Goal: Task Accomplishment & Management: Manage account settings

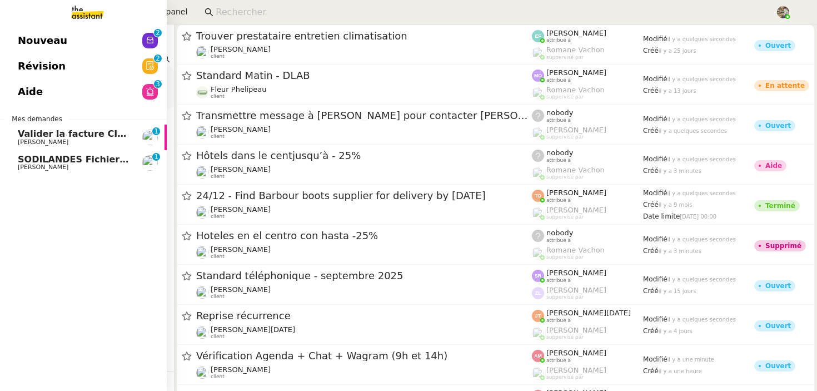
click at [19, 166] on span "[PERSON_NAME]" at bounding box center [43, 166] width 51 height 7
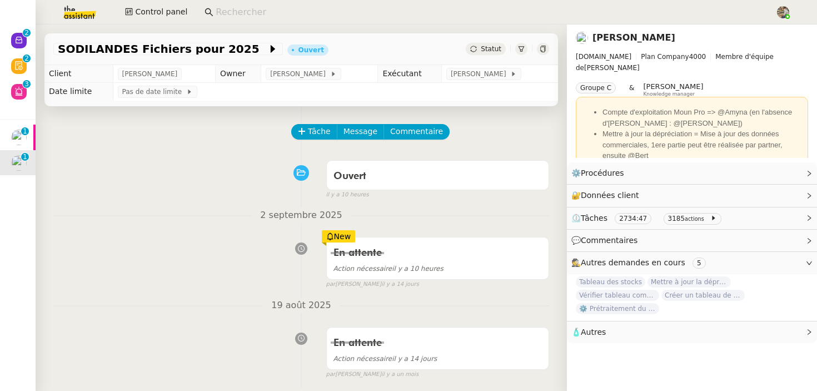
scroll to position [281, 0]
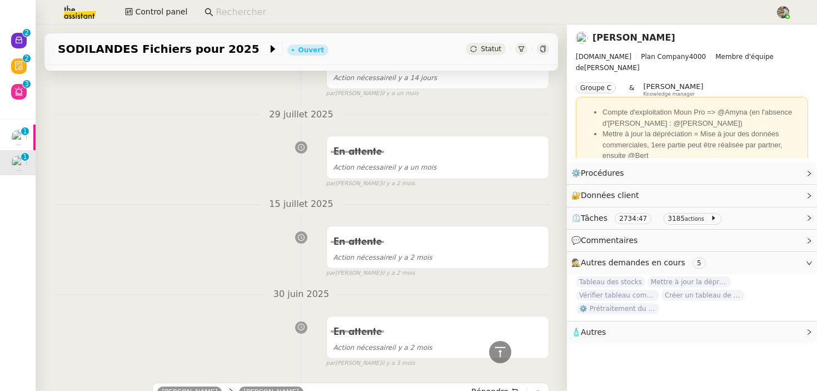
click at [251, 10] on input at bounding box center [490, 12] width 548 height 15
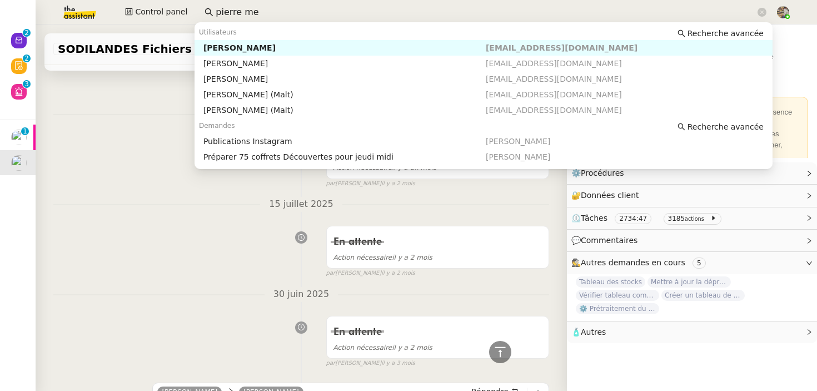
click at [236, 46] on div "Pierre Mergui" at bounding box center [344, 48] width 282 height 10
type input "pierre me"
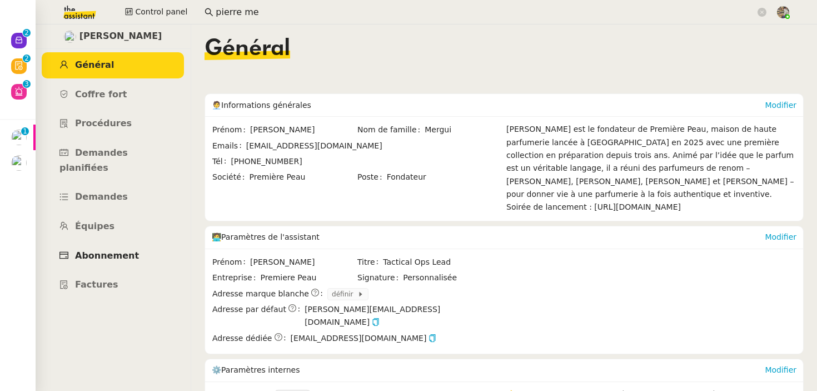
click at [107, 250] on span "Abonnement" at bounding box center [107, 255] width 64 height 11
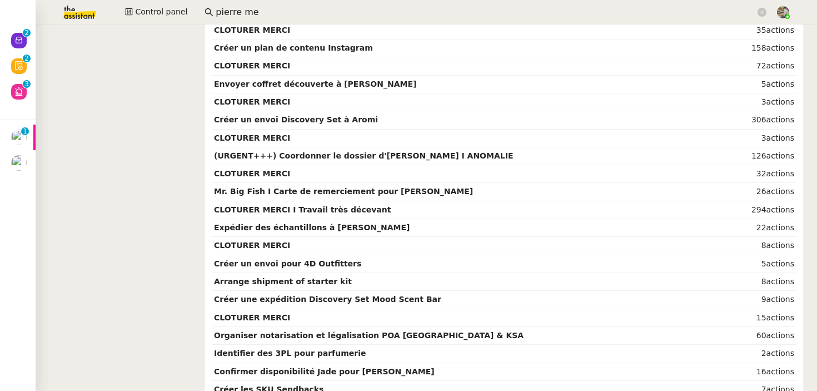
scroll to position [547, 0]
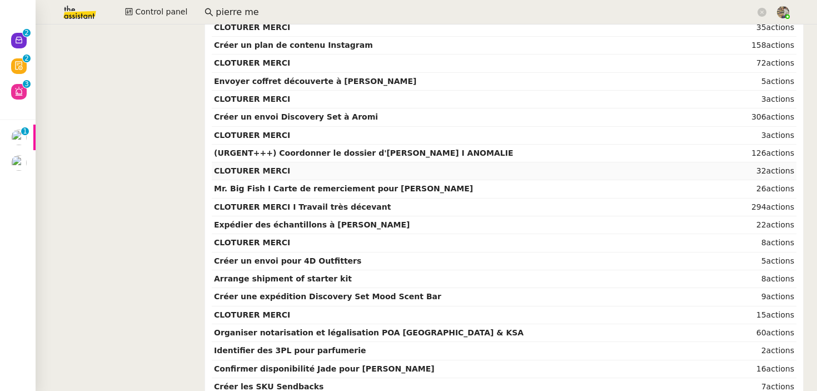
click at [279, 171] on strong "CLOTURER MERCI" at bounding box center [252, 170] width 76 height 9
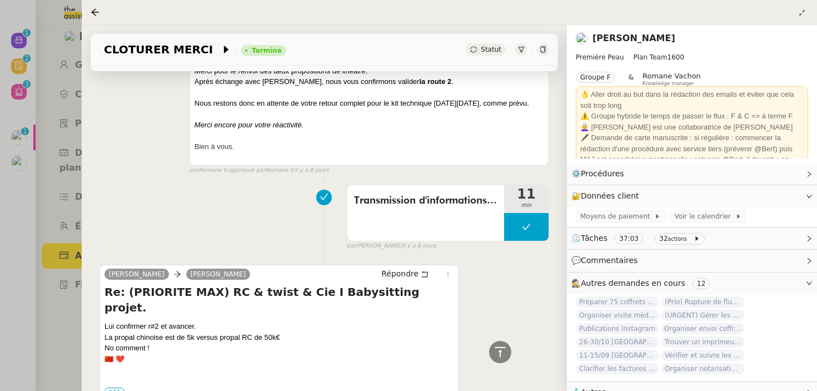
scroll to position [504, 0]
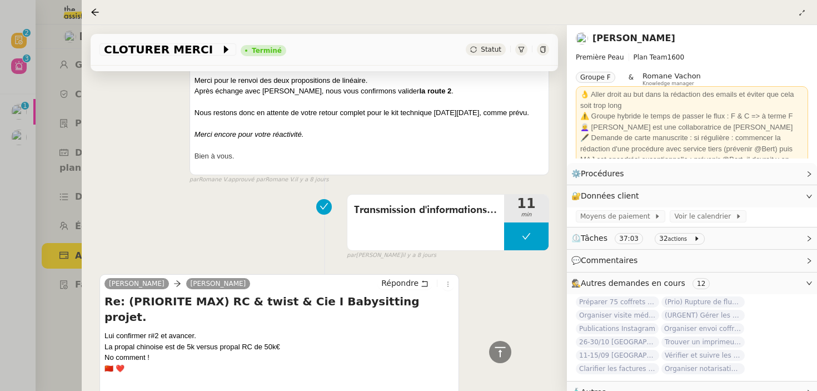
click at [58, 216] on div at bounding box center [408, 195] width 817 height 391
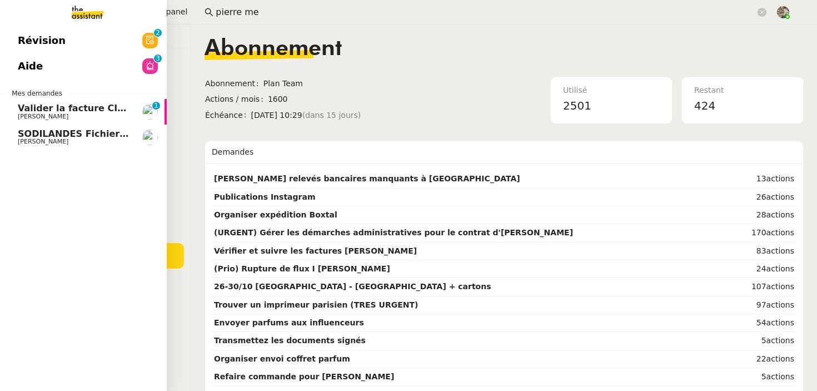
click at [68, 117] on span "[PERSON_NAME]" at bounding box center [43, 116] width 51 height 7
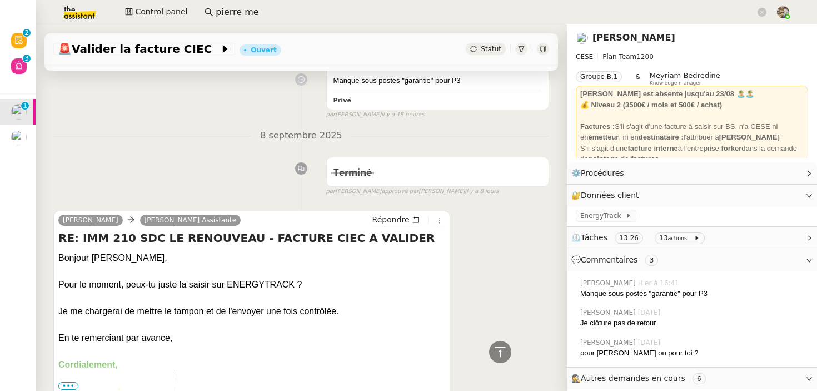
scroll to position [408, 0]
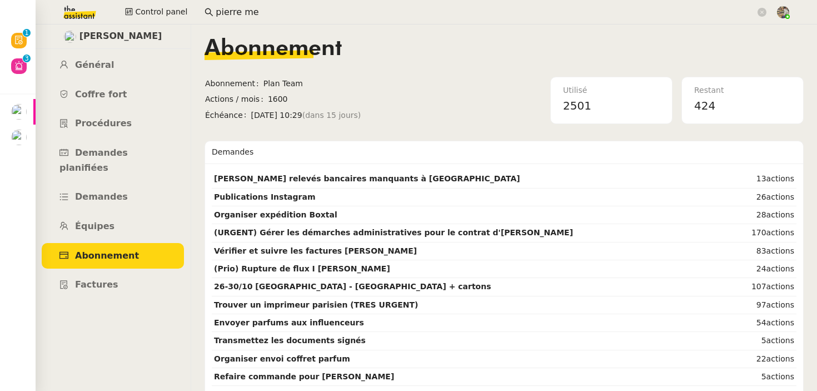
click at [78, 42] on div "Pierre Mergui" at bounding box center [113, 36] width 156 height 24
click at [94, 49] on div "Pierre Mergui Général Coffre fort Procédures Demandes planifiées Demandes Équip…" at bounding box center [113, 207] width 156 height 366
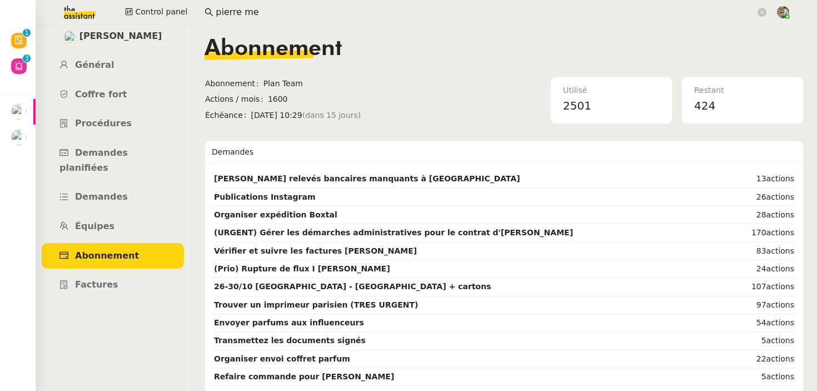
click at [112, 42] on span "Pierre Mergui" at bounding box center [120, 36] width 83 height 15
drag, startPoint x: 55, startPoint y: 34, endPoint x: 166, endPoint y: 37, distance: 111.2
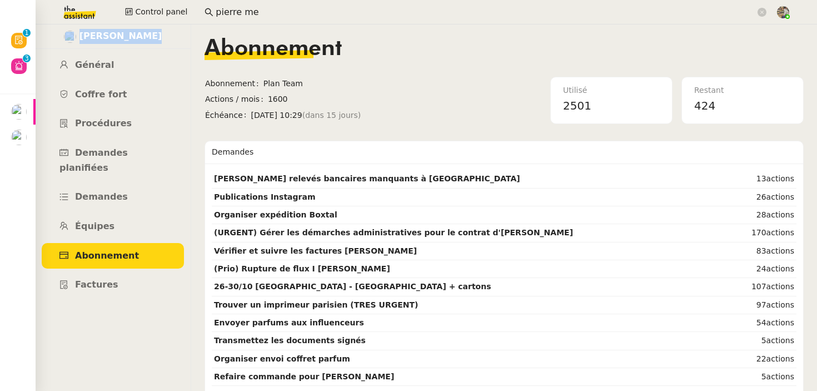
click at [166, 37] on div "Pierre Mergui" at bounding box center [113, 36] width 156 height 24
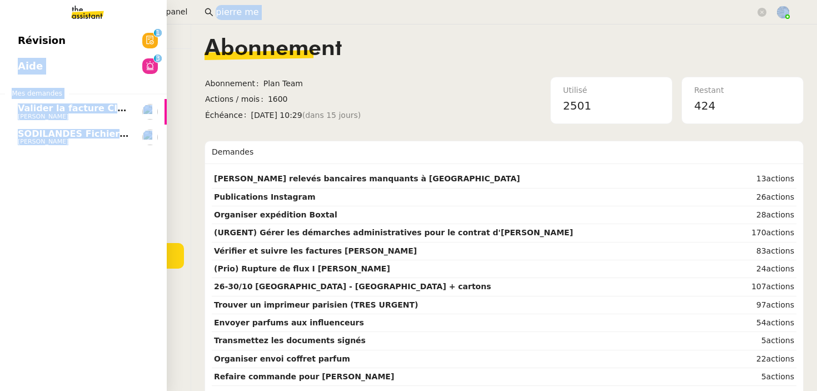
drag, startPoint x: 166, startPoint y: 37, endPoint x: 166, endPoint y: 47, distance: 9.4
click at [166, 46] on nz-layout "Révision 0 1 2 3 4 5 6 7 8 9 Aide 0 1 2 3 4 5 6 7 8 9 Mes demandes Valider la f…" at bounding box center [408, 195] width 817 height 391
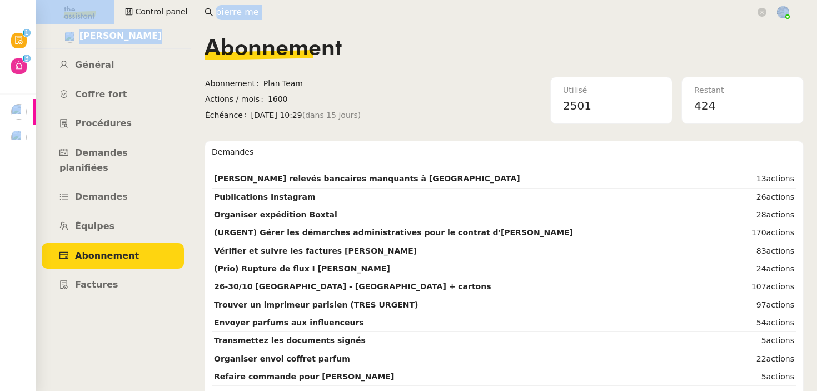
click at [174, 48] on div "Pierre Mergui" at bounding box center [113, 36] width 156 height 24
drag, startPoint x: 161, startPoint y: 31, endPoint x: 73, endPoint y: 32, distance: 88.4
click at [73, 32] on div "Pierre Mergui" at bounding box center [113, 36] width 156 height 24
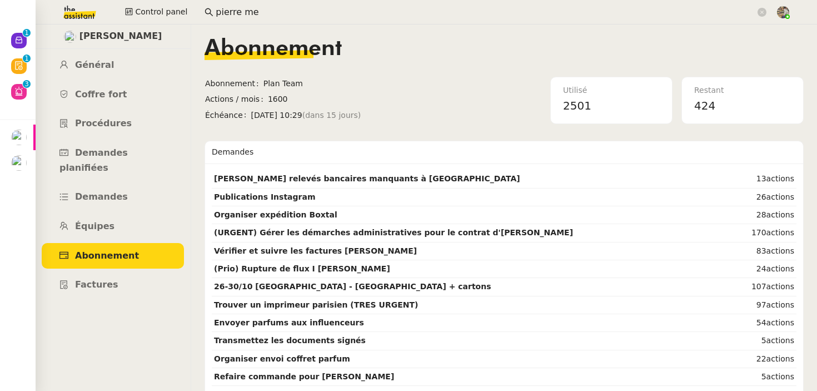
click at [64, 31] on div "Pierre Mergui" at bounding box center [113, 36] width 156 height 24
drag, startPoint x: 64, startPoint y: 31, endPoint x: 153, endPoint y: 33, distance: 88.4
click at [153, 33] on div "Pierre Mergui" at bounding box center [113, 36] width 156 height 24
drag, startPoint x: 170, startPoint y: 34, endPoint x: 68, endPoint y: 34, distance: 101.7
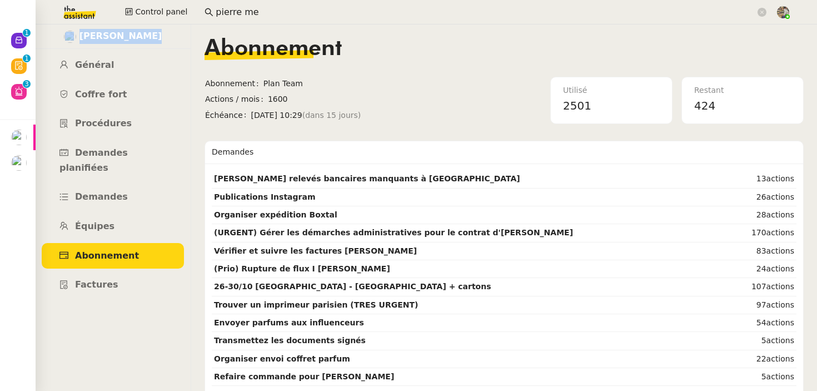
click at [68, 34] on div "Pierre Mergui" at bounding box center [113, 36] width 156 height 24
drag, startPoint x: 68, startPoint y: 34, endPoint x: 162, endPoint y: 34, distance: 93.4
click at [162, 34] on div "Pierre Mergui" at bounding box center [113, 36] width 156 height 24
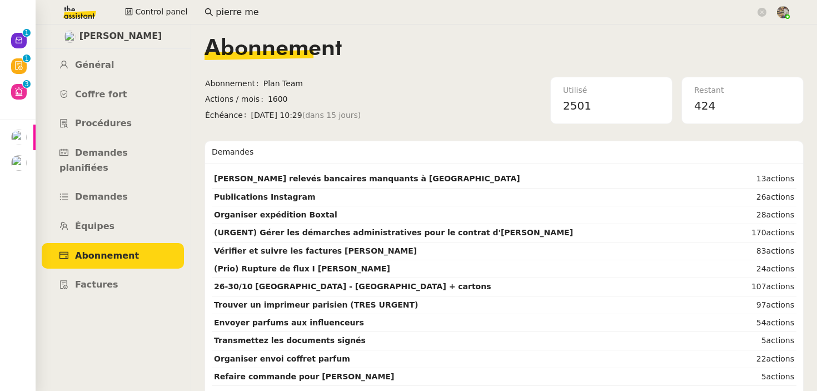
click at [162, 34] on div "Pierre Mergui" at bounding box center [113, 36] width 156 height 24
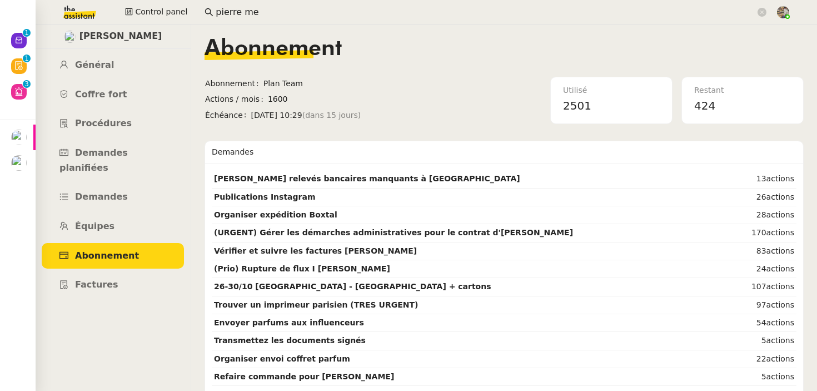
click at [189, 44] on div "Pierre Mergui" at bounding box center [113, 36] width 156 height 24
drag, startPoint x: 183, startPoint y: 39, endPoint x: 73, endPoint y: 33, distance: 110.7
click at [73, 33] on div "Pierre Mergui" at bounding box center [113, 36] width 156 height 24
click at [57, 30] on div "Pierre Mergui" at bounding box center [113, 36] width 156 height 24
drag, startPoint x: 57, startPoint y: 30, endPoint x: 190, endPoint y: 30, distance: 132.8
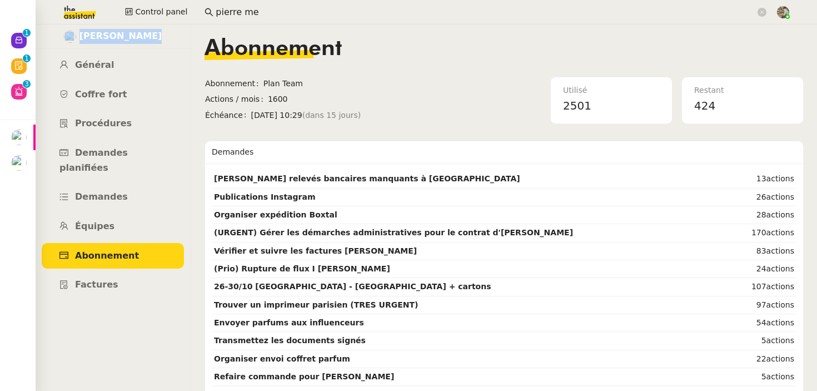
click at [190, 30] on div "Pierre Mergui" at bounding box center [113, 36] width 156 height 24
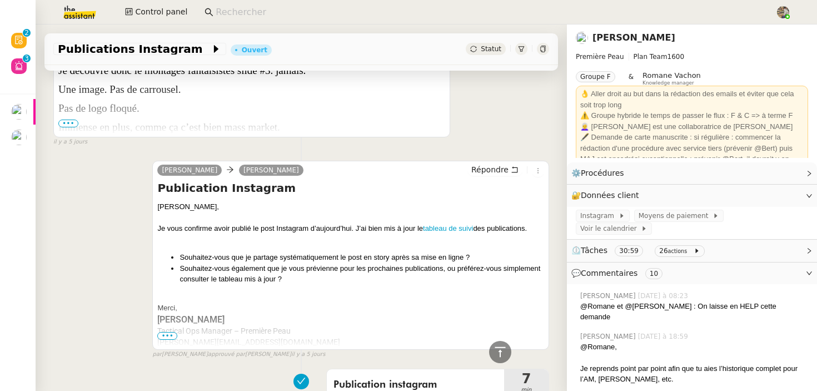
scroll to position [4355, 0]
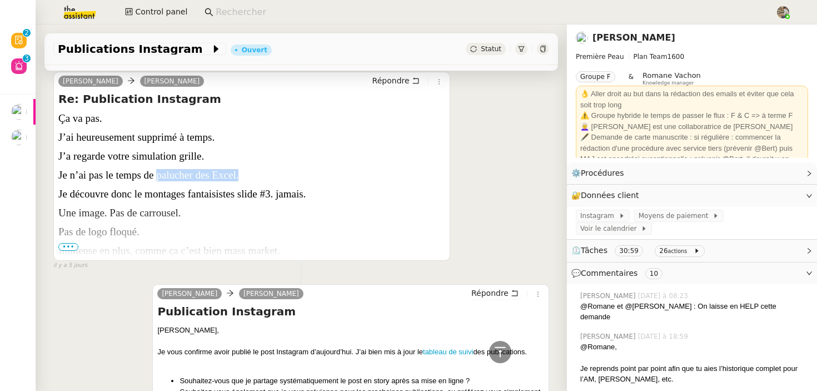
drag, startPoint x: 158, startPoint y: 152, endPoint x: 272, endPoint y: 152, distance: 113.4
click at [275, 169] on p "Je n’ai pas le temps de palucher des Excel." at bounding box center [251, 175] width 387 height 12
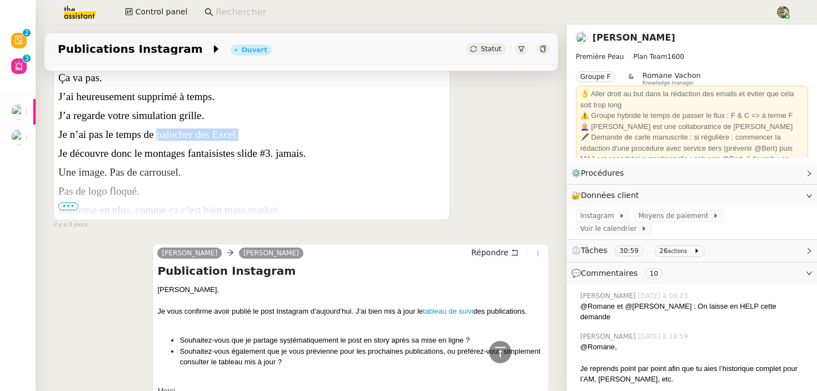
scroll to position [4405, 0]
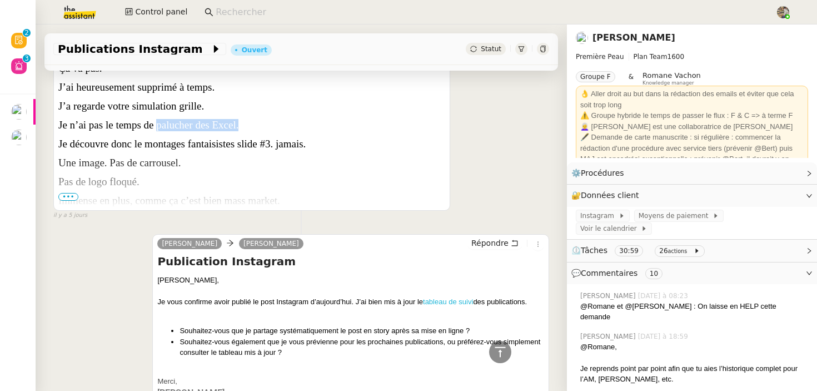
click at [443, 297] on link "tableau de suivi" at bounding box center [448, 301] width 50 height 8
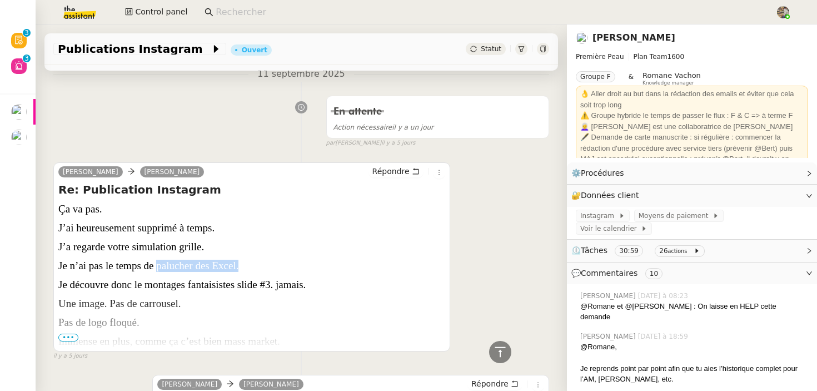
scroll to position [4265, 0]
click at [76, 333] on span "•••" at bounding box center [68, 337] width 20 height 8
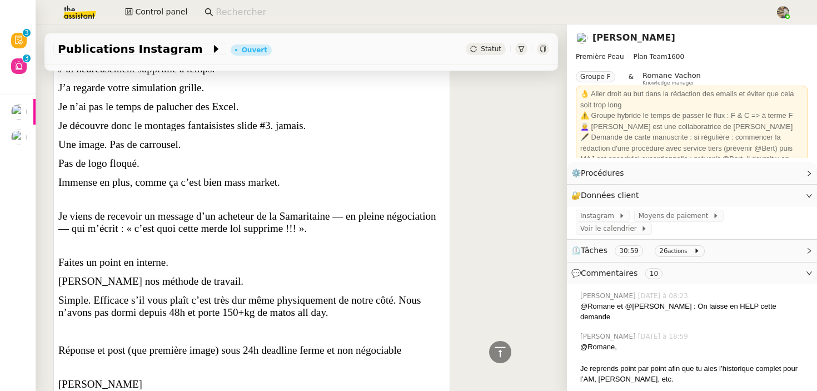
scroll to position [4592, 0]
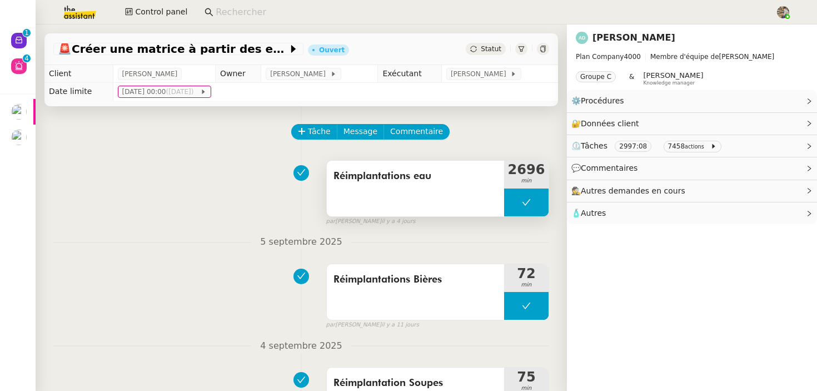
click at [530, 208] on button at bounding box center [526, 202] width 44 height 28
click at [436, 179] on span "Réimplantations eau" at bounding box center [415, 176] width 164 height 17
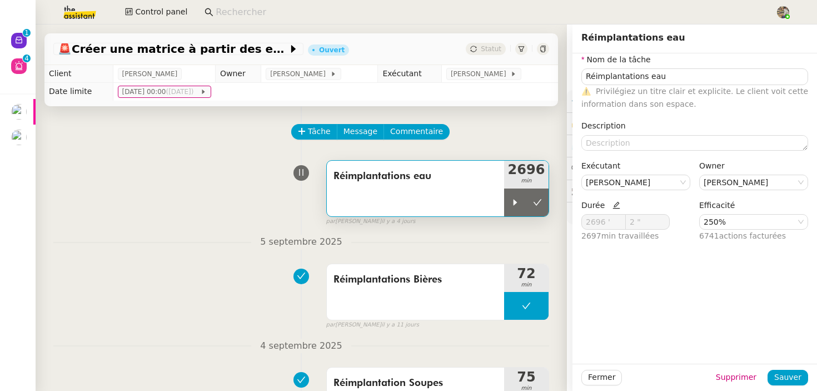
click at [243, 192] on div "Réimplantations eau 2696 min false par Nicolas M. il y a 4 jours" at bounding box center [301, 190] width 496 height 71
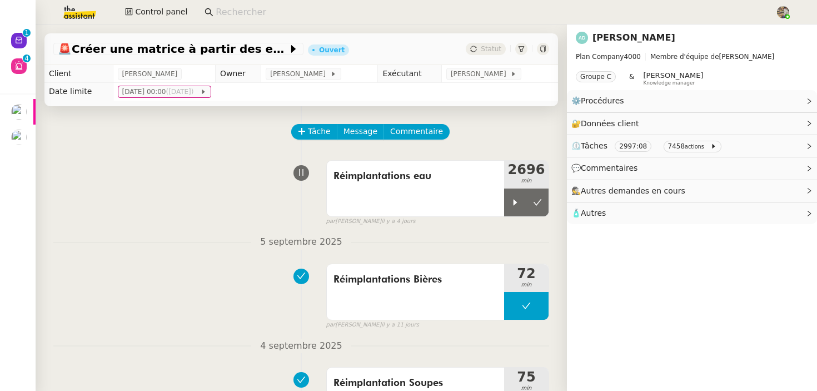
scroll to position [76, 0]
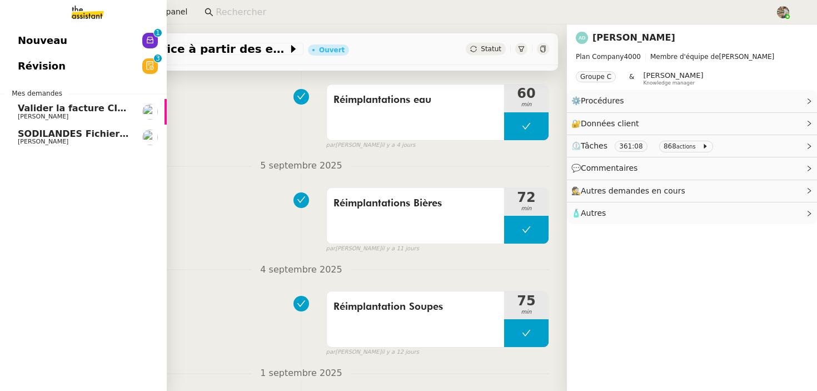
click at [77, 135] on span "SODILANDES Fichiers pour 2025" at bounding box center [98, 133] width 161 height 11
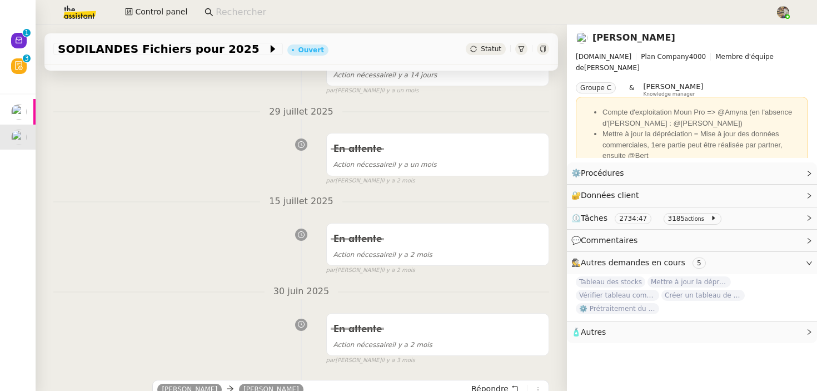
scroll to position [474, 0]
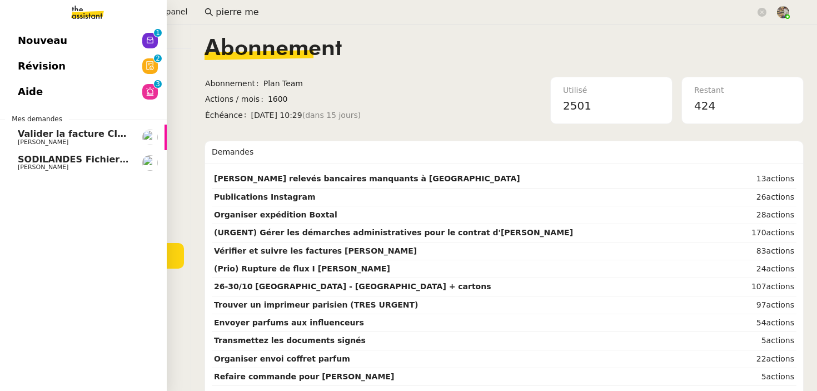
click at [82, 44] on link "Nouveau 0 1 2 3 4 5 6 7 8 9" at bounding box center [83, 41] width 167 height 26
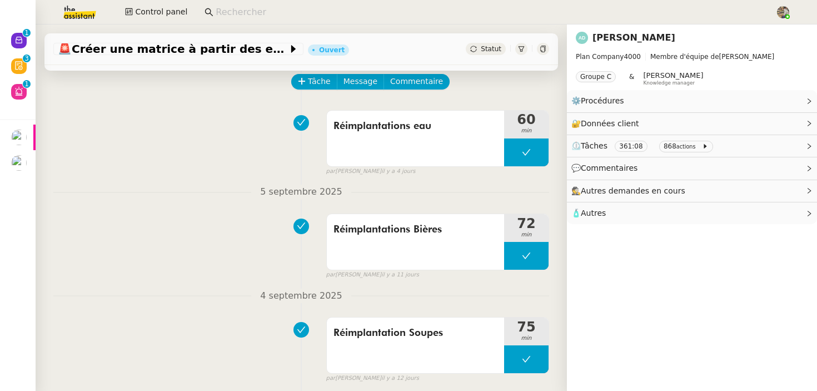
scroll to position [51, 0]
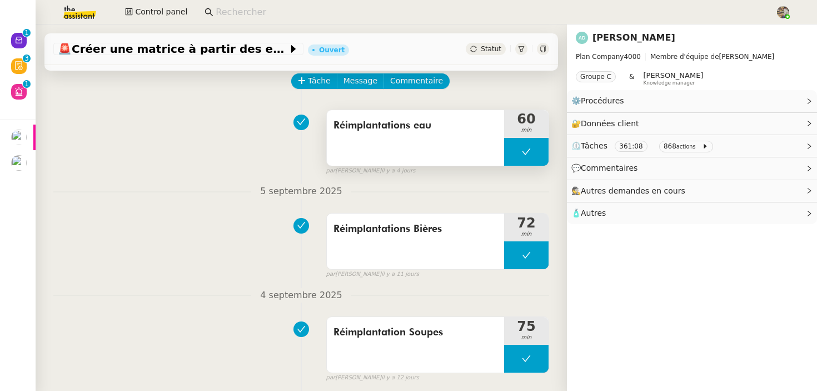
click at [405, 146] on div "Réimplantations eau" at bounding box center [415, 138] width 177 height 56
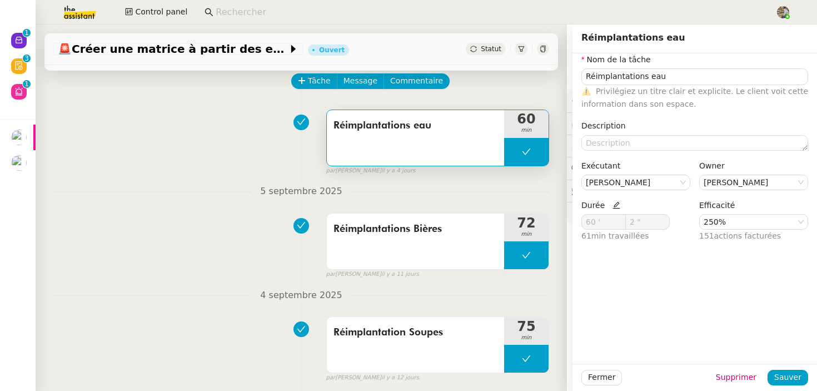
click at [203, 165] on div "Réimplantations eau 60 min false par [PERSON_NAME] [DATE]" at bounding box center [301, 139] width 496 height 71
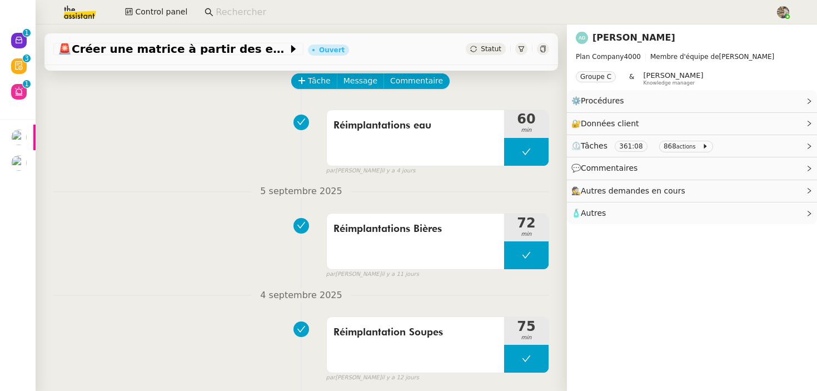
click at [626, 36] on link "[PERSON_NAME]" at bounding box center [633, 37] width 83 height 11
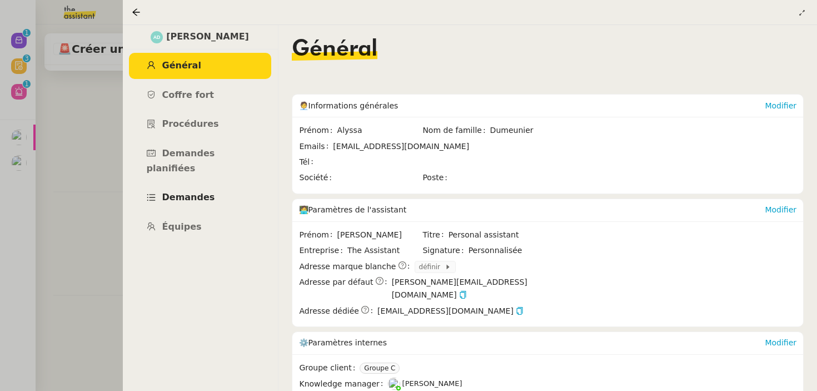
click at [193, 192] on span "Demandes" at bounding box center [188, 197] width 53 height 11
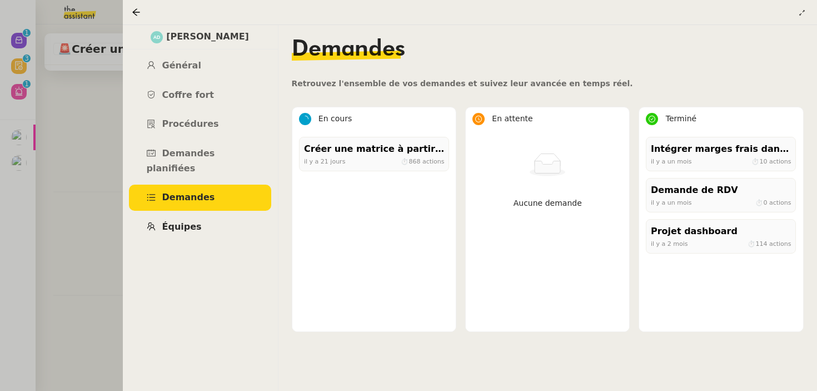
click at [207, 218] on link "Équipes" at bounding box center [200, 227] width 142 height 26
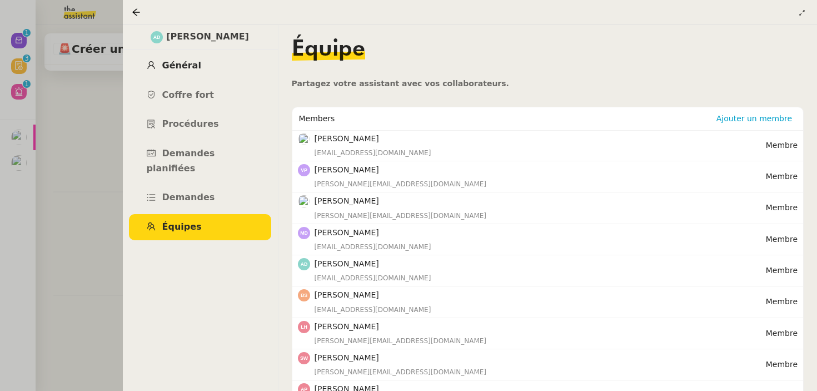
click at [172, 67] on span "Général" at bounding box center [181, 65] width 39 height 11
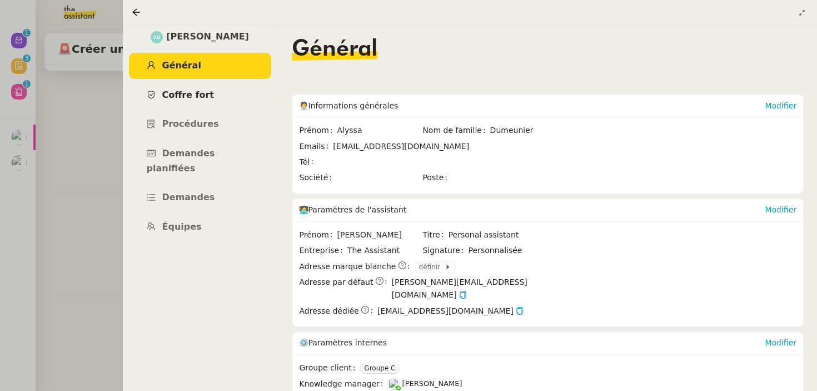
click at [198, 98] on span "Coffre fort" at bounding box center [188, 94] width 52 height 11
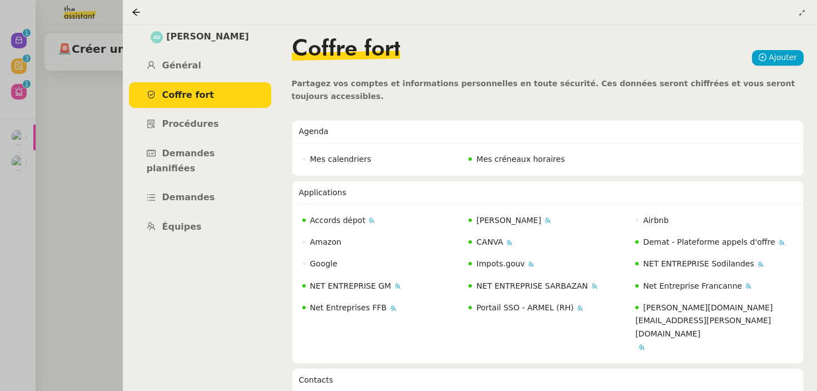
click at [73, 147] on div at bounding box center [408, 195] width 817 height 391
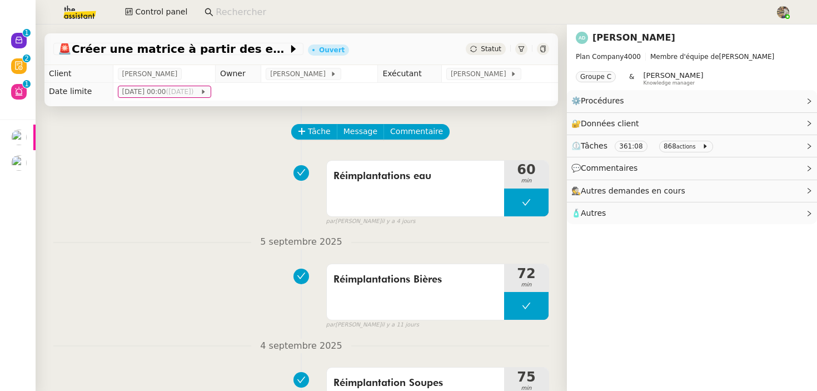
click at [634, 36] on link "[PERSON_NAME]" at bounding box center [633, 37] width 83 height 11
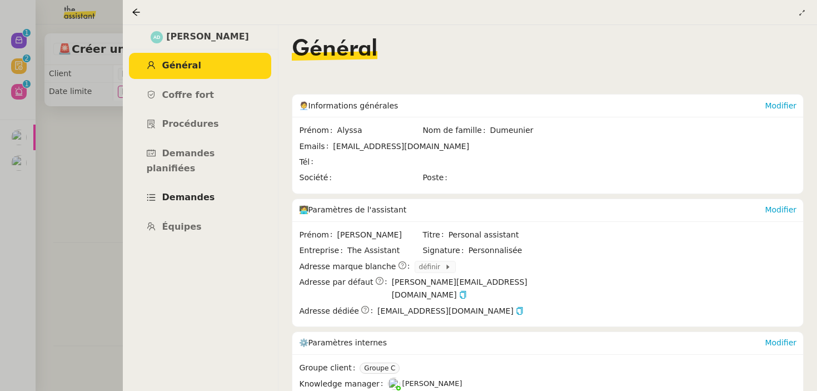
click at [208, 184] on link "Demandes" at bounding box center [200, 197] width 142 height 26
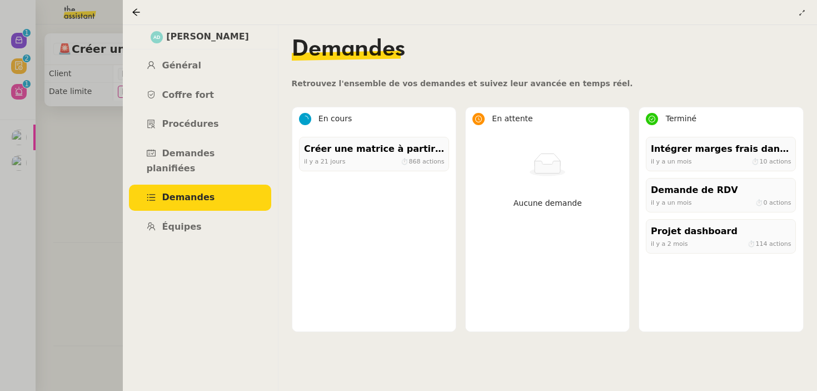
click at [93, 154] on div at bounding box center [408, 195] width 817 height 391
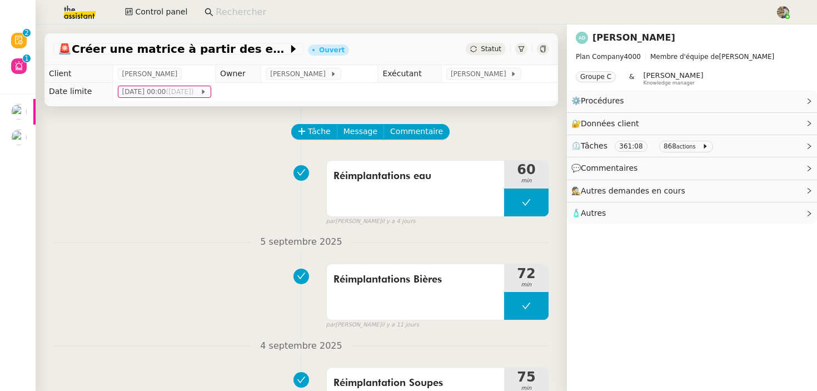
click at [351, 17] on input at bounding box center [490, 12] width 548 height 15
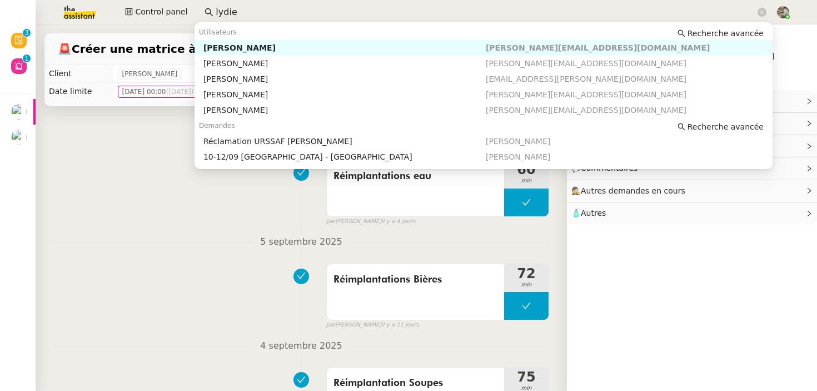
click at [300, 50] on div "[PERSON_NAME]" at bounding box center [344, 48] width 282 height 10
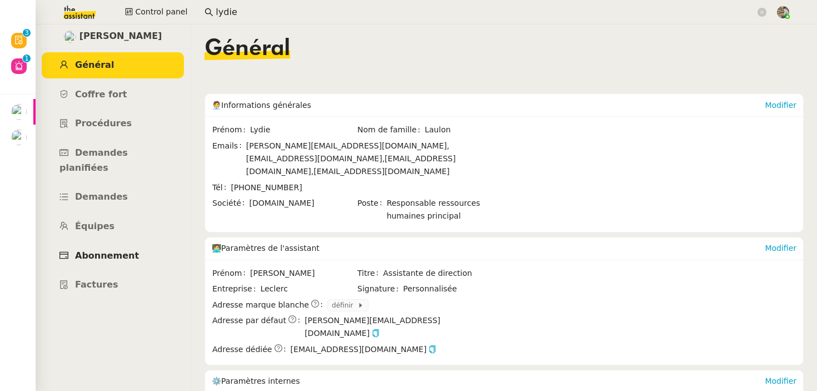
click at [115, 250] on span "Abonnement" at bounding box center [107, 255] width 64 height 11
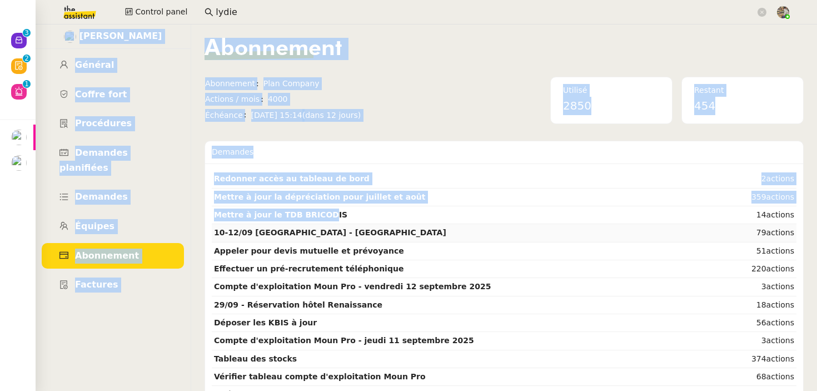
drag, startPoint x: 78, startPoint y: 38, endPoint x: 318, endPoint y: 228, distance: 305.4
click at [320, 227] on nz-layout "[PERSON_NAME] Général [PERSON_NAME] fort Procédures Demandes planifiées Demande…" at bounding box center [426, 207] width 781 height 366
click at [331, 126] on nz-content "Abonnement Abonnement Plan Company Actions / mois 4000 Échéance [DATE] 15:14 (d…" at bounding box center [503, 207] width 599 height 366
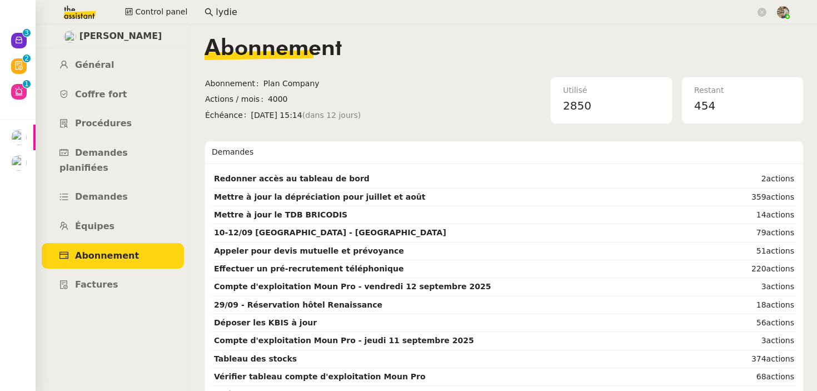
drag, startPoint x: 207, startPoint y: 80, endPoint x: 353, endPoint y: 102, distance: 147.7
click at [351, 101] on tbody "Abonnement Plan Company Actions / mois 4000 Échéance [DATE] 15:14 (dans 12 jour…" at bounding box center [346, 100] width 285 height 47
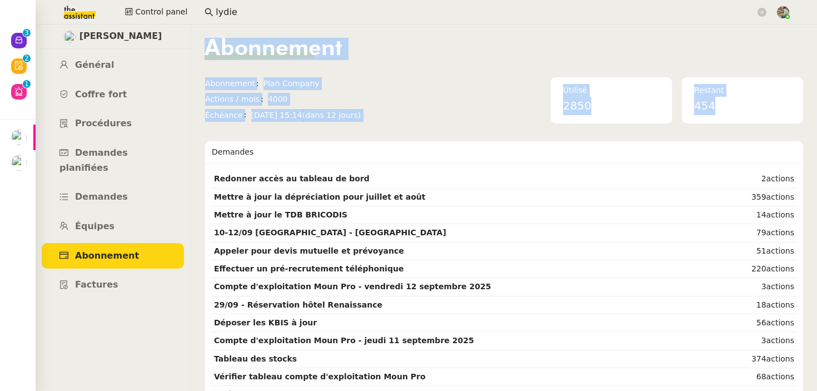
drag, startPoint x: 200, startPoint y: 48, endPoint x: 393, endPoint y: 124, distance: 207.1
click at [393, 124] on nz-layout "[PERSON_NAME] Général [PERSON_NAME] fort Procédures Demandes planifiées Demande…" at bounding box center [426, 207] width 781 height 366
click at [395, 125] on nz-content "Abonnement Abonnement Plan Company Actions / mois 4000 Échéance [DATE] 15:14 (d…" at bounding box center [503, 207] width 599 height 366
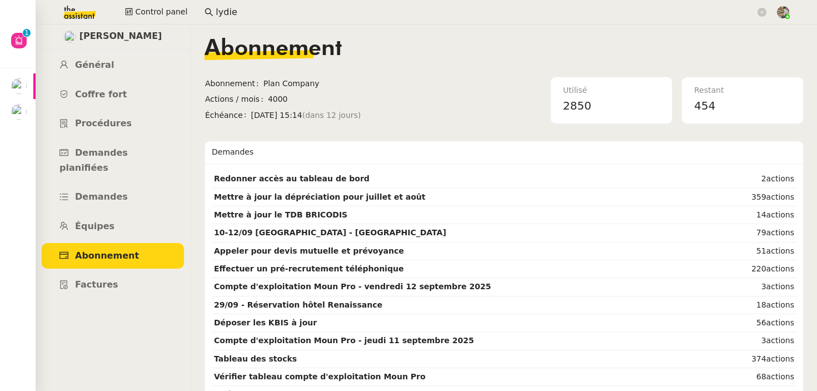
click at [310, 8] on input "lydie" at bounding box center [486, 12] width 540 height 15
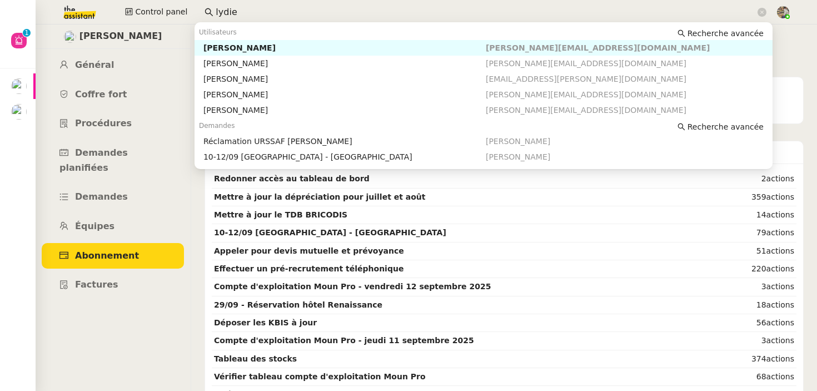
click at [310, 8] on input "lydie" at bounding box center [486, 12] width 540 height 15
paste input "[EMAIL_ADDRESS][DOMAIN_NAME]"
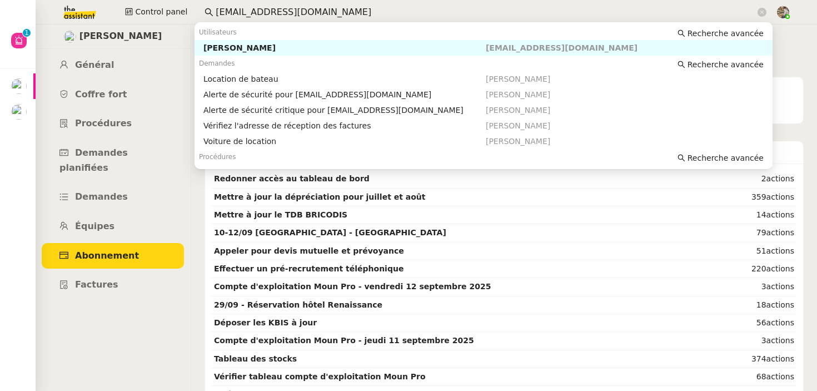
click at [262, 46] on div "[PERSON_NAME]" at bounding box center [344, 48] width 282 height 10
type input "[EMAIL_ADDRESS][DOMAIN_NAME]"
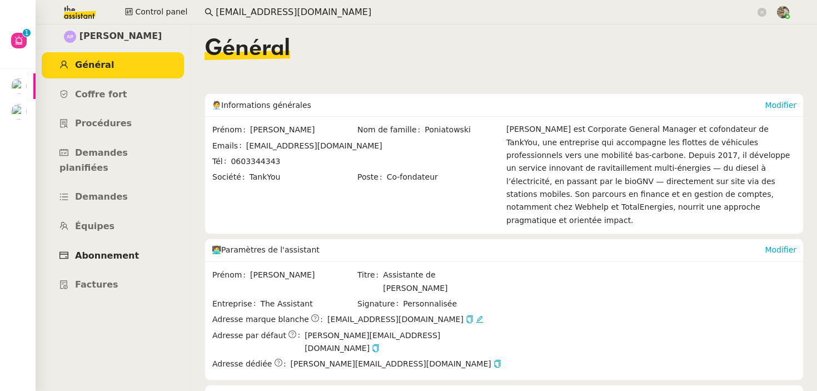
click at [118, 250] on span "Abonnement" at bounding box center [107, 255] width 64 height 11
